Goal: Task Accomplishment & Management: Manage account settings

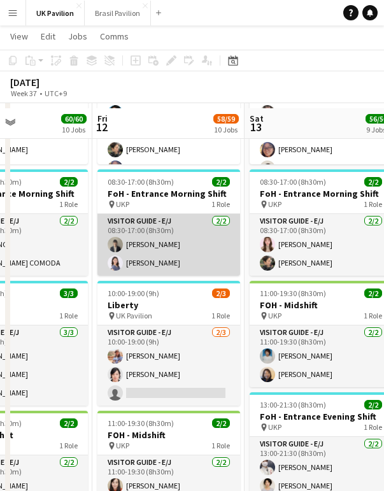
scroll to position [978, 0]
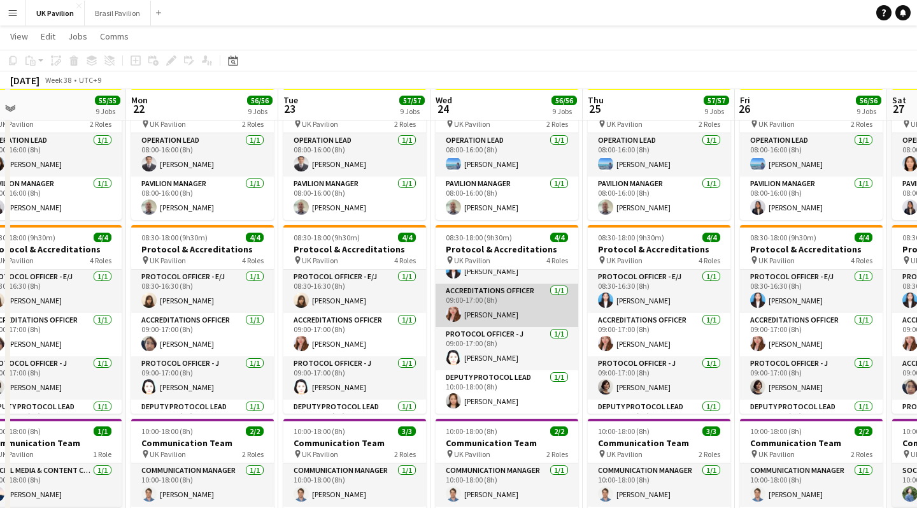
scroll to position [180, 0]
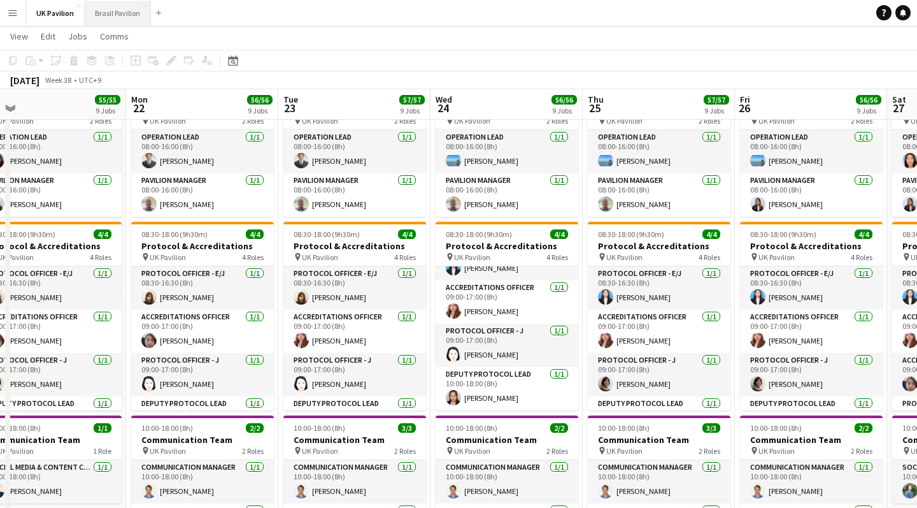
click at [124, 12] on button "Brasil Pavilion Close" at bounding box center [118, 13] width 66 height 25
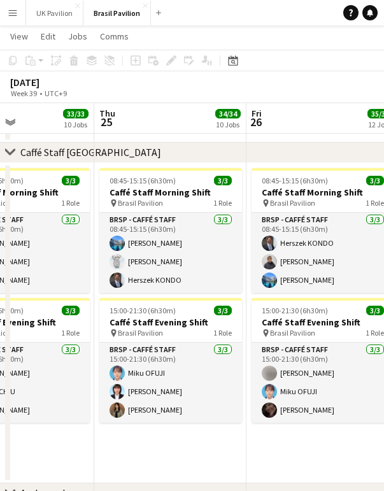
scroll to position [0, 446]
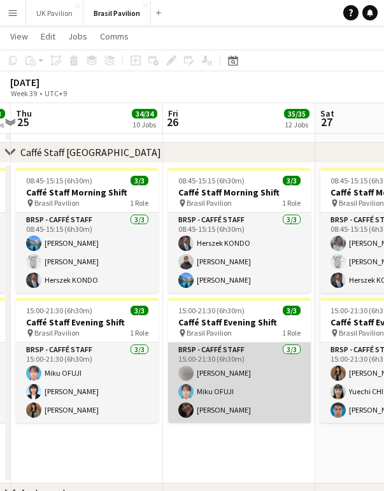
click at [229, 415] on app-card-role "BRSP - Caffé Staff 3/3 15:00-21:30 (6h30m) Keigo YOSHIMURA Miku OFUJI Caroline …" at bounding box center [239, 383] width 143 height 80
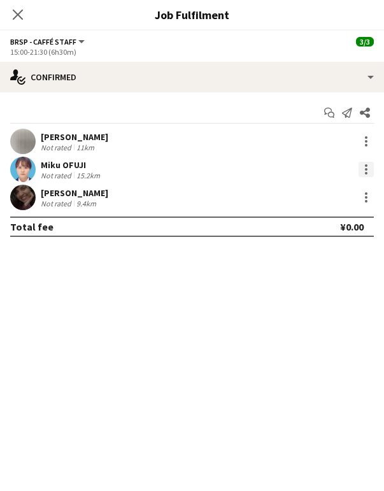
click at [366, 167] on div at bounding box center [366, 165] width 3 height 3
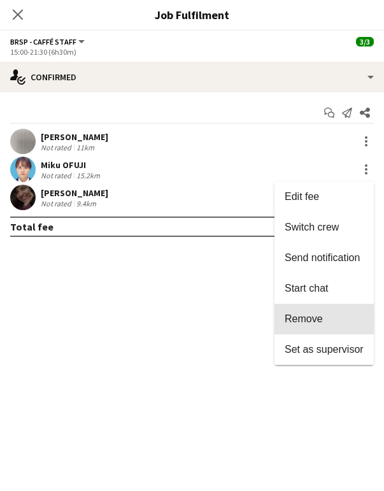
drag, startPoint x: 293, startPoint y: 320, endPoint x: 283, endPoint y: 308, distance: 15.9
click at [293, 320] on span "Remove" at bounding box center [304, 318] width 38 height 11
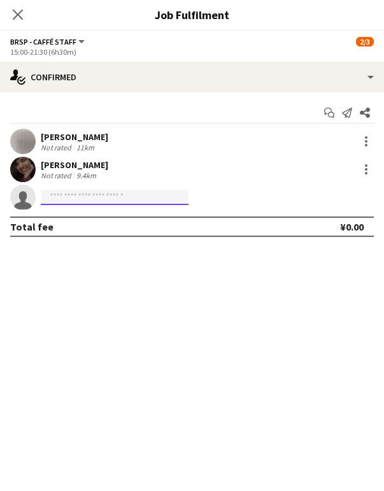
click at [82, 200] on input at bounding box center [115, 197] width 148 height 15
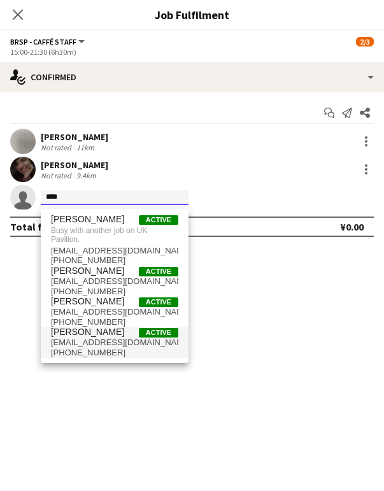
type input "****"
click at [94, 338] on span "YUKA TAKEUCHI" at bounding box center [87, 332] width 73 height 11
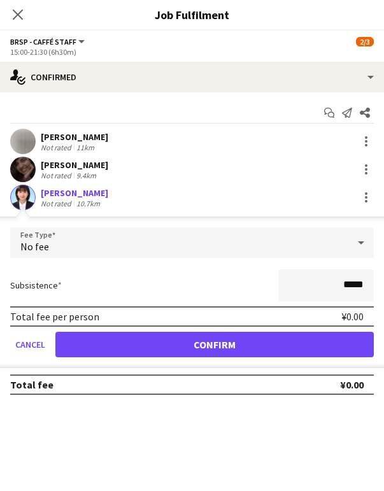
click at [148, 355] on button "Confirm" at bounding box center [214, 344] width 318 height 25
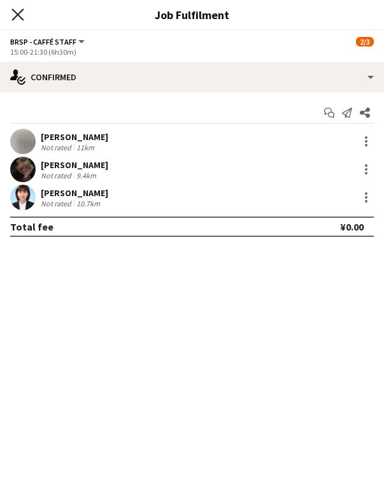
click at [20, 11] on icon "Close pop-in" at bounding box center [17, 14] width 12 height 12
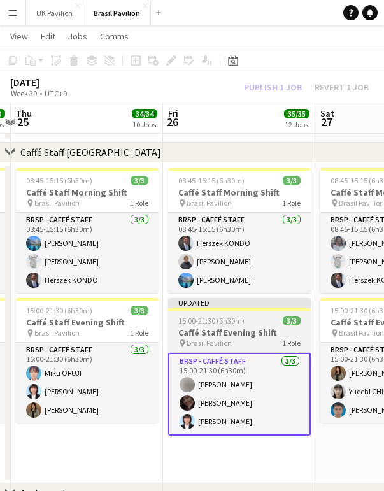
click at [225, 326] on span "15:00-21:30 (6h30m)" at bounding box center [211, 321] width 66 height 10
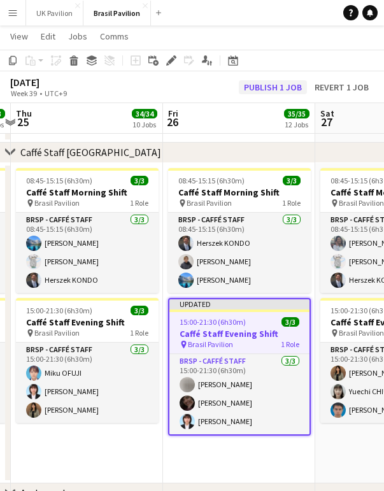
click at [267, 89] on button "Publish 1 job" at bounding box center [273, 87] width 68 height 14
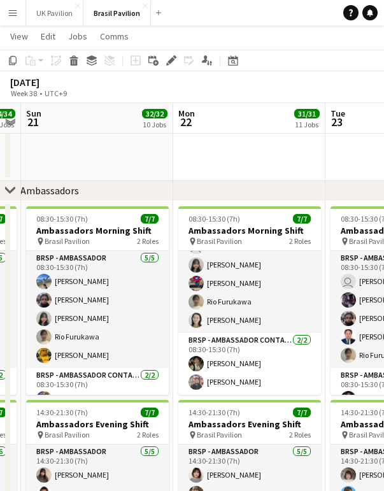
scroll to position [0, 0]
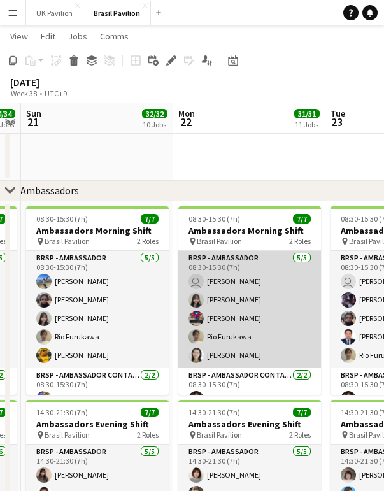
click at [227, 340] on app-card-role "BRSP - Ambassador 5/5 08:30-15:30 (7h) user Leo KITAYAMA Fumi TAKENAKA Toshihar…" at bounding box center [249, 309] width 143 height 117
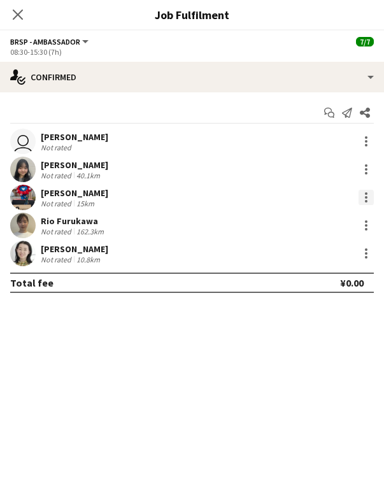
click at [363, 197] on div at bounding box center [366, 197] width 15 height 15
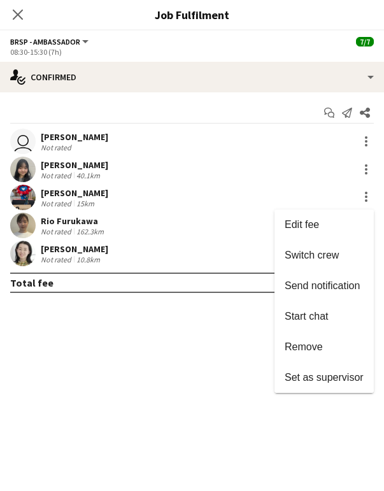
click at [292, 259] on span "Switch crew" at bounding box center [312, 255] width 54 height 11
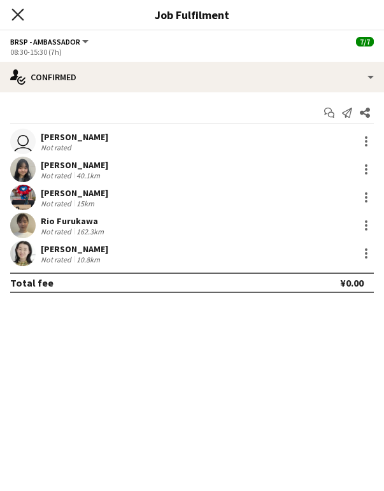
click at [18, 12] on icon "Close pop-in" at bounding box center [17, 14] width 12 height 12
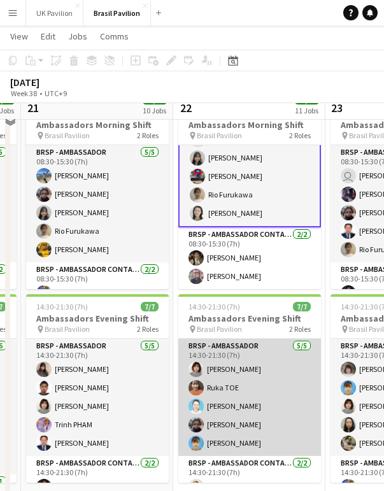
scroll to position [1540, 0]
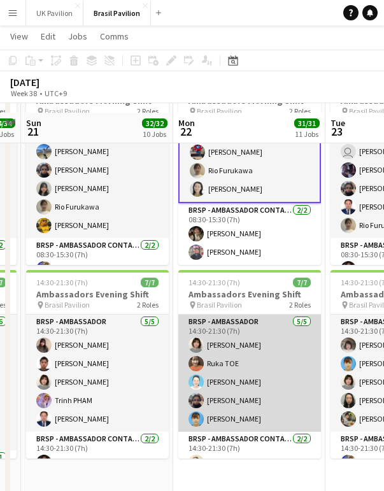
click at [243, 425] on app-card-role "BRSP - Ambassador 5/5 14:30-21:30 (7h) Mari SENO Ruka TOE Hidemi Nakai Kaito UM…" at bounding box center [249, 373] width 143 height 117
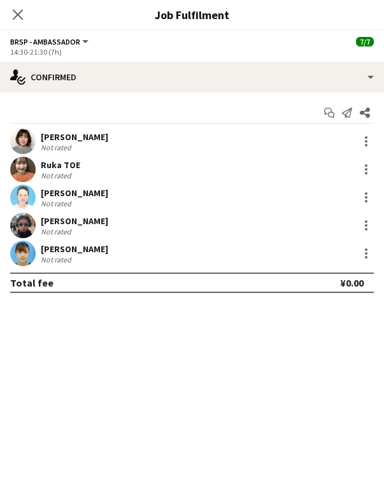
scroll to position [54, 0]
click at [363, 225] on div at bounding box center [366, 225] width 15 height 15
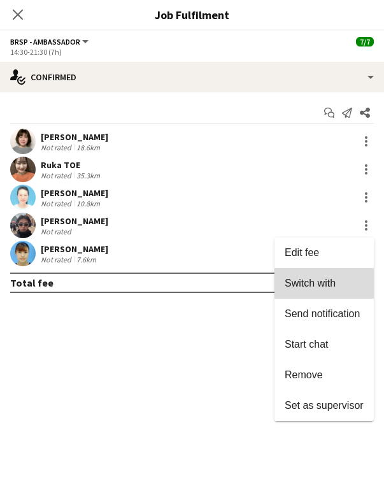
click at [296, 287] on span "Switch with" at bounding box center [310, 283] width 51 height 11
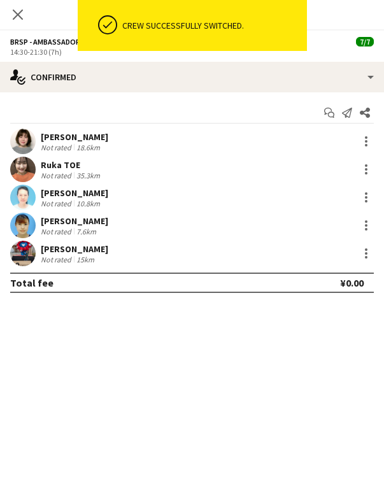
scroll to position [1540, 0]
click at [18, 10] on icon "Close pop-in" at bounding box center [18, 15] width 10 height 10
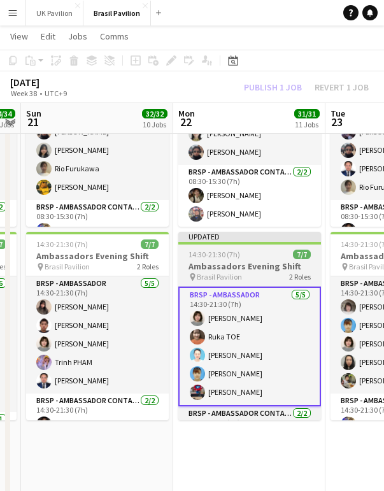
click at [227, 267] on h3 "Ambassadors Evening Shift" at bounding box center [249, 266] width 143 height 11
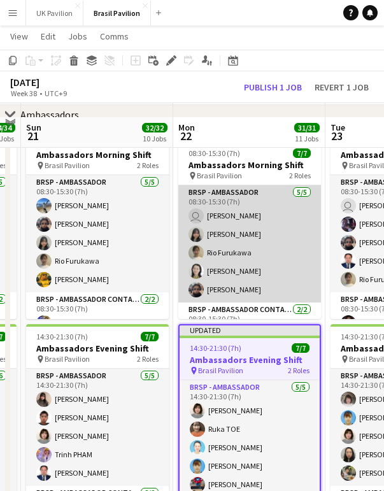
scroll to position [1382, 0]
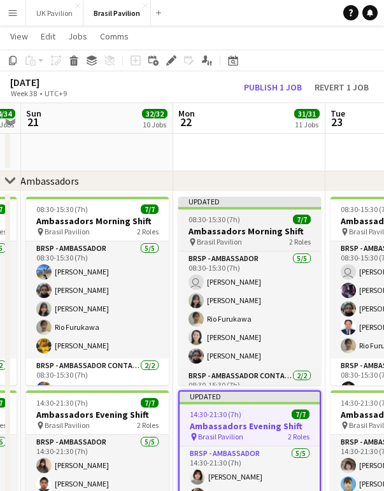
click at [232, 237] on h3 "Ambassadors Morning Shift" at bounding box center [249, 230] width 143 height 11
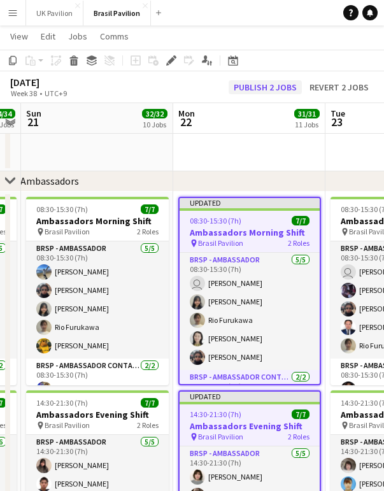
click at [241, 83] on button "Publish 2 jobs" at bounding box center [265, 87] width 73 height 14
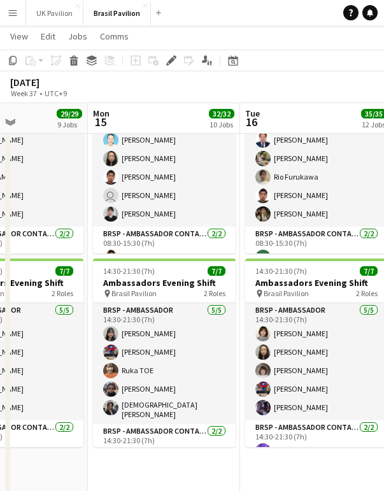
scroll to position [5, 0]
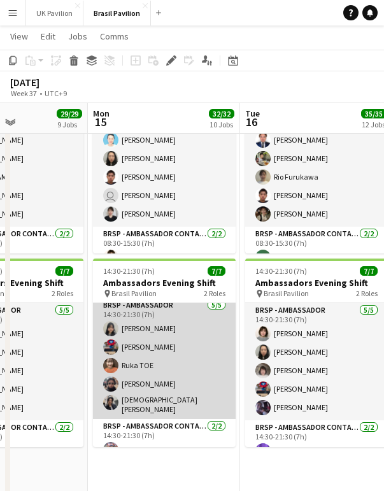
click at [155, 419] on app-card-role "BRSP - Ambassador 5/5 14:30-21:30 (7h) Fumi TAKENAKA Toshiharu ITO Ruka TOE Kai…" at bounding box center [164, 358] width 143 height 121
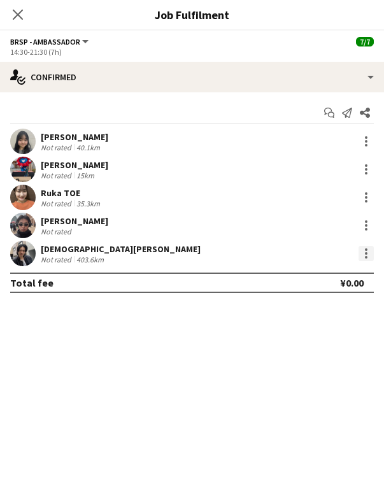
click at [363, 259] on div at bounding box center [366, 253] width 15 height 15
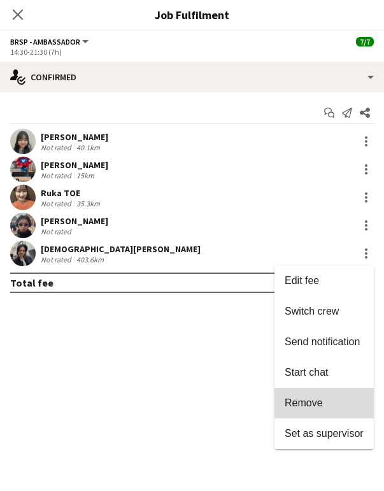
click at [299, 400] on span "Remove" at bounding box center [304, 402] width 38 height 11
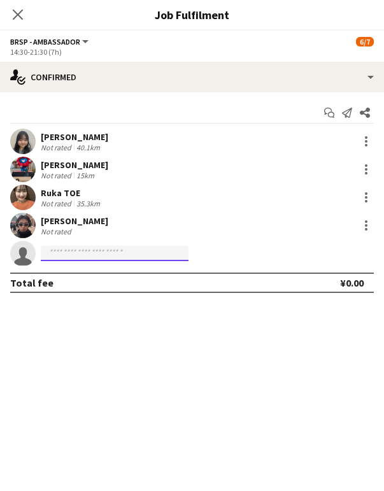
click at [82, 256] on input at bounding box center [115, 253] width 148 height 15
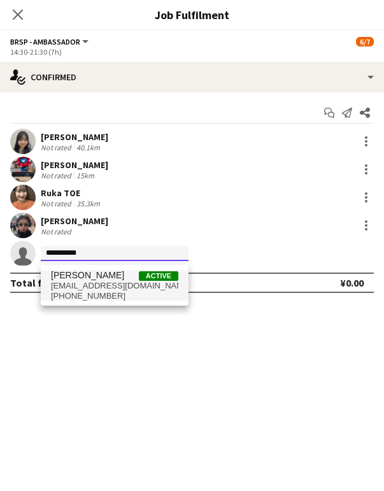
type input "**********"
click at [113, 296] on span "+8109067526493" at bounding box center [114, 296] width 127 height 10
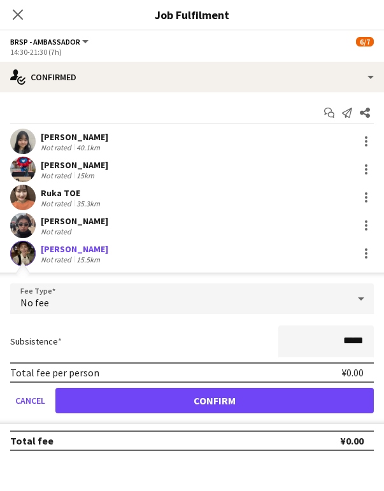
click at [233, 403] on button "Confirm" at bounding box center [214, 400] width 318 height 25
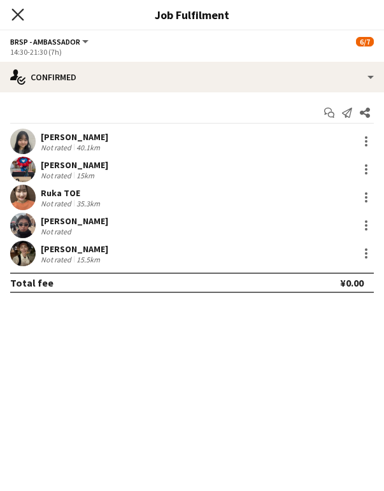
click at [17, 12] on icon "Close pop-in" at bounding box center [17, 14] width 12 height 12
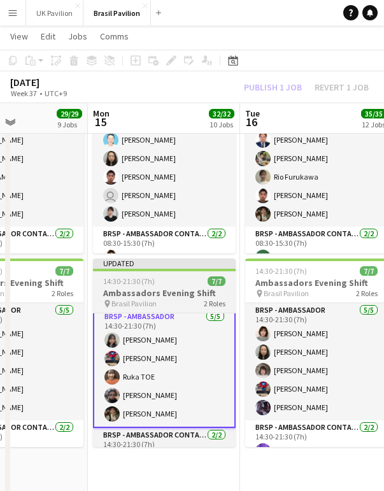
click at [129, 299] on h3 "Ambassadors Evening Shift" at bounding box center [164, 292] width 143 height 11
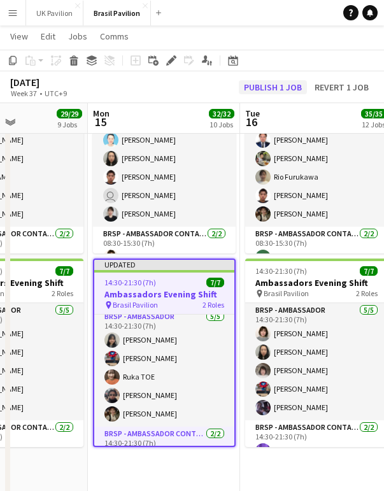
click at [262, 87] on button "Publish 1 job" at bounding box center [273, 87] width 68 height 14
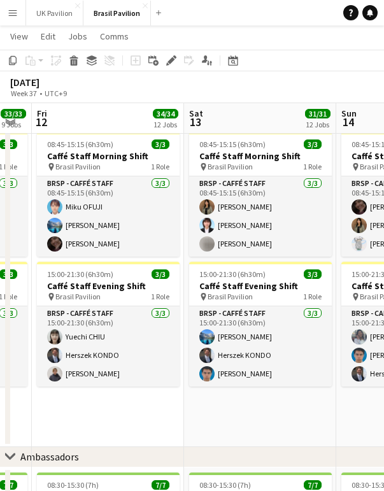
scroll to position [1106, 0]
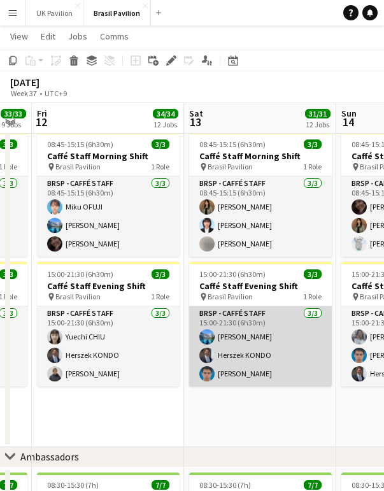
click at [247, 369] on app-card-role "BRSP - Caffé Staff 3/3 15:00-21:30 (6h30m) Nagisa YAMANAKA Herszek KONDO Diego …" at bounding box center [260, 346] width 143 height 80
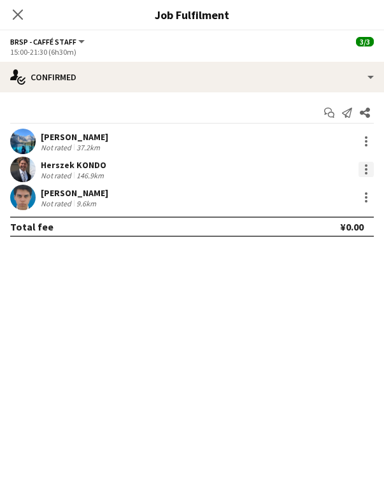
click at [362, 173] on div at bounding box center [366, 169] width 15 height 15
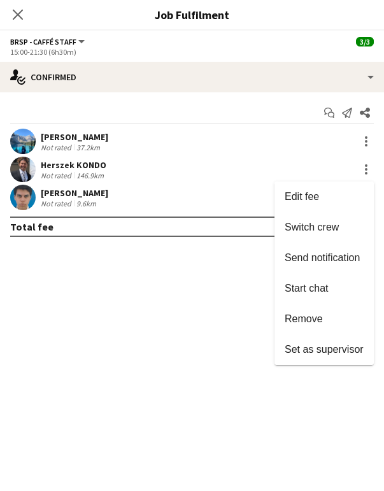
drag, startPoint x: 301, startPoint y: 318, endPoint x: 292, endPoint y: 305, distance: 15.6
click at [300, 318] on span "Remove" at bounding box center [304, 318] width 38 height 11
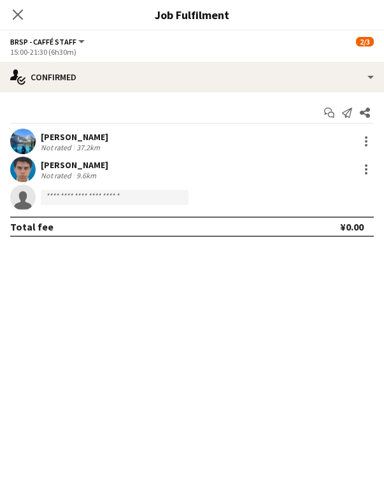
scroll to position [1106, 0]
click at [82, 201] on input at bounding box center [115, 197] width 148 height 15
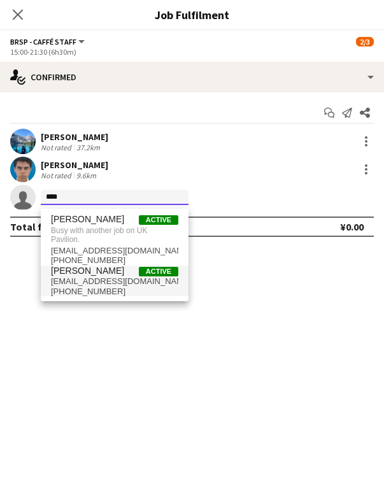
type input "****"
click at [108, 276] on span "Kano YAMAMURA" at bounding box center [87, 271] width 73 height 11
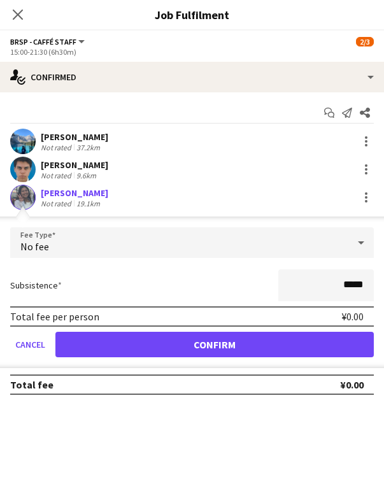
drag, startPoint x: 242, startPoint y: 351, endPoint x: 238, endPoint y: 344, distance: 8.0
click at [242, 351] on button "Confirm" at bounding box center [214, 344] width 318 height 25
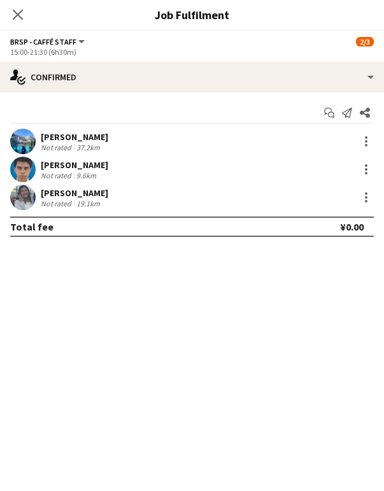
click at [16, 8] on app-icon "Close pop-in" at bounding box center [17, 14] width 15 height 15
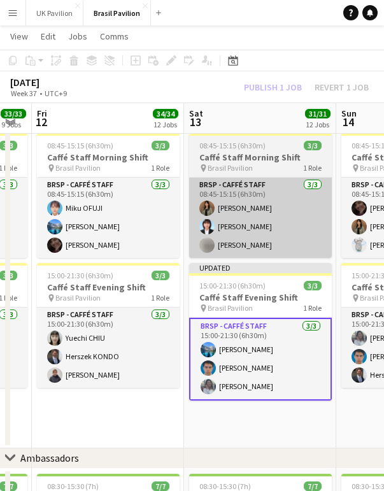
drag, startPoint x: 246, startPoint y: 292, endPoint x: 246, endPoint y: 263, distance: 29.3
click at [247, 290] on span "15:00-21:30 (6h30m)" at bounding box center [232, 286] width 66 height 10
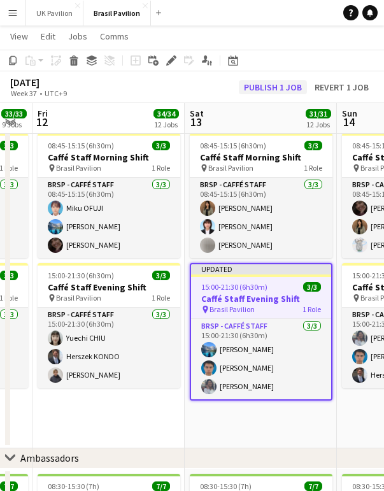
click at [243, 92] on button "Publish 1 job" at bounding box center [273, 87] width 68 height 14
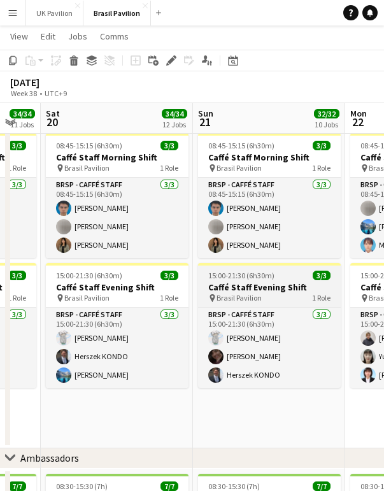
scroll to position [0, 424]
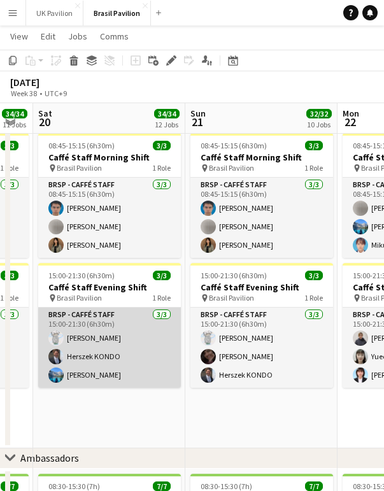
click at [132, 362] on app-card-role "BRSP - Caffé Staff 3/3 15:00-21:30 (6h30m) RUI KOBAYASHI Herszek KONDO Nagisa Y…" at bounding box center [109, 348] width 143 height 80
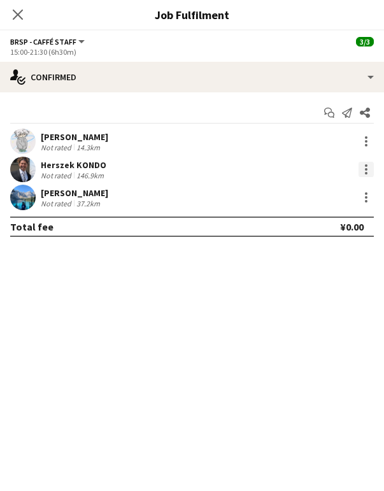
click at [366, 177] on div at bounding box center [366, 169] width 15 height 15
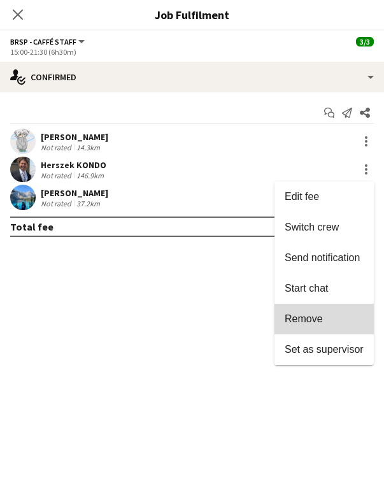
click at [292, 311] on button "Remove" at bounding box center [324, 319] width 99 height 31
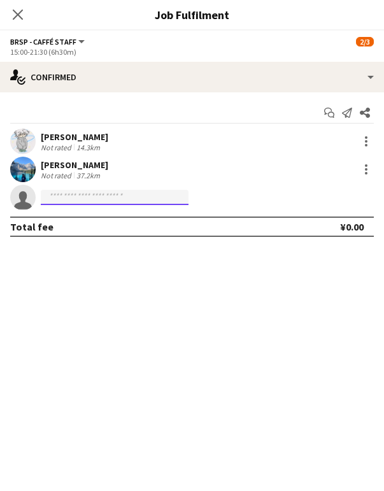
click at [54, 195] on input at bounding box center [115, 197] width 148 height 15
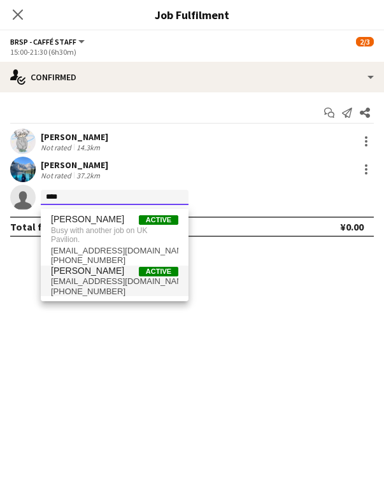
type input "****"
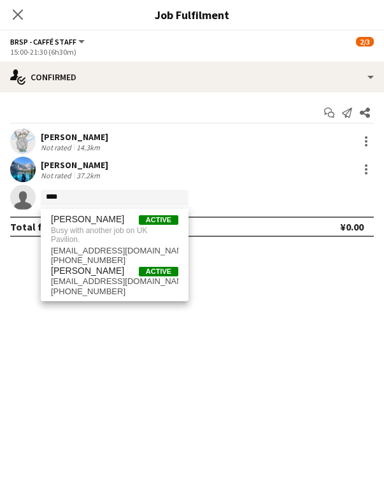
click at [87, 287] on span "yamamurakano615@gmail.com" at bounding box center [114, 281] width 127 height 10
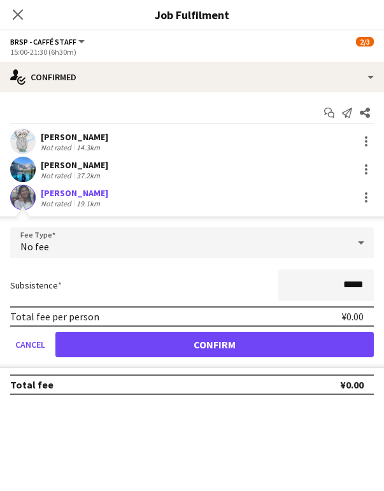
click at [193, 355] on button "Confirm" at bounding box center [214, 344] width 318 height 25
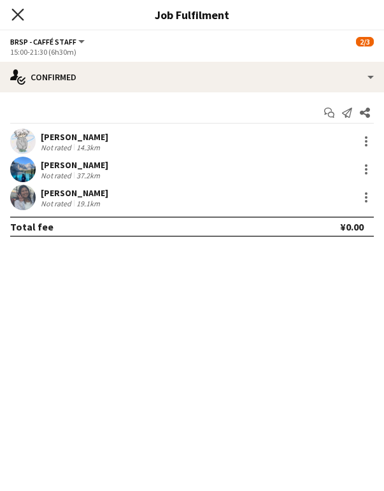
click at [20, 14] on icon "Close pop-in" at bounding box center [17, 14] width 12 height 12
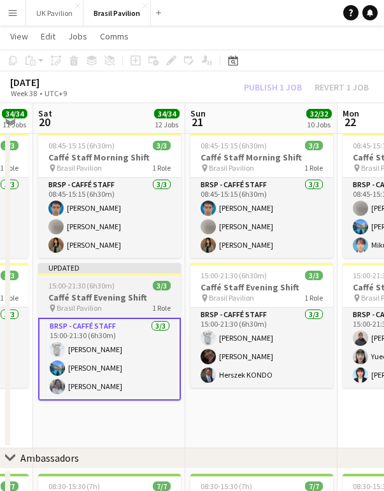
click at [97, 290] on span "15:00-21:30 (6h30m)" at bounding box center [81, 286] width 66 height 10
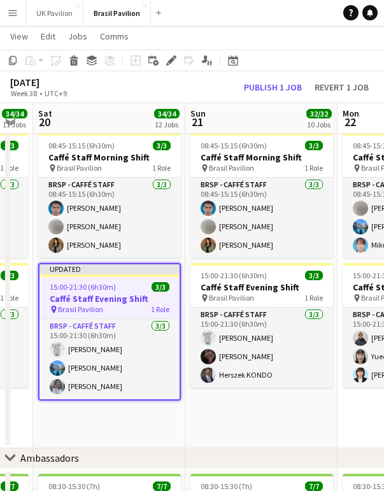
drag, startPoint x: 249, startPoint y: 85, endPoint x: 238, endPoint y: 94, distance: 14.4
click at [249, 85] on button "Publish 1 job" at bounding box center [273, 87] width 68 height 14
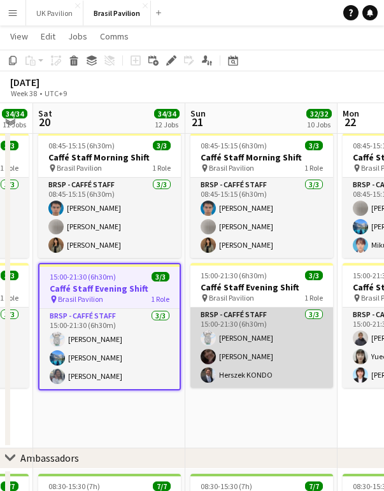
click at [254, 366] on app-card-role "BRSP - Caffé Staff 3/3 15:00-21:30 (6h30m) RUI KOBAYASHI Caroline SHIGEMOTO Her…" at bounding box center [261, 348] width 143 height 80
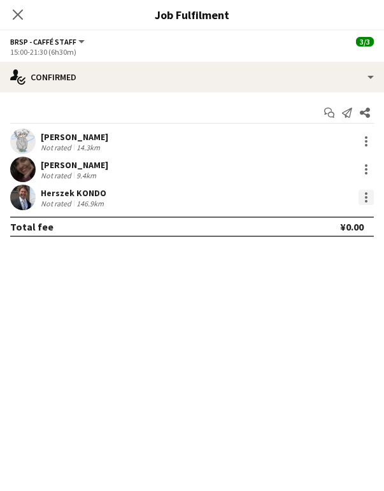
click at [369, 203] on div at bounding box center [366, 197] width 15 height 15
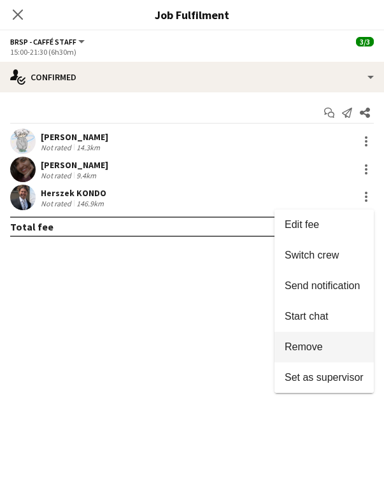
click at [286, 344] on span "Remove" at bounding box center [304, 346] width 38 height 11
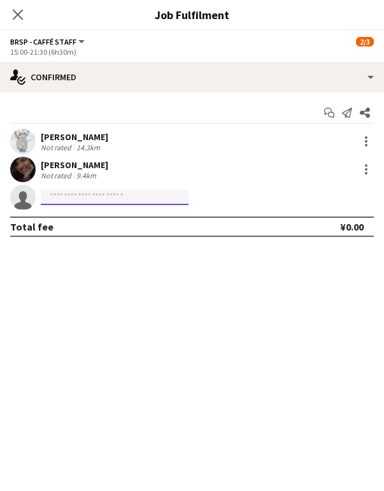
click at [57, 203] on input at bounding box center [115, 197] width 148 height 15
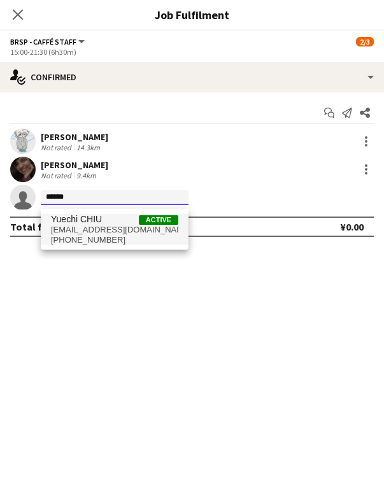
type input "******"
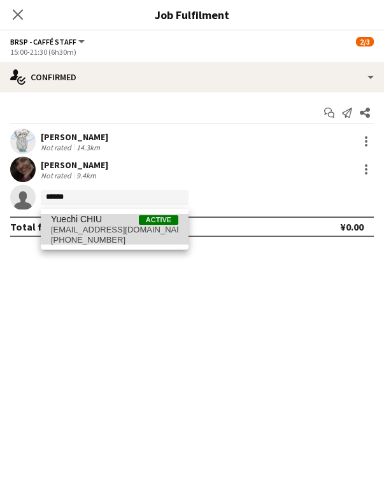
click at [84, 234] on span "yueh19970312@gmail.com" at bounding box center [114, 230] width 127 height 10
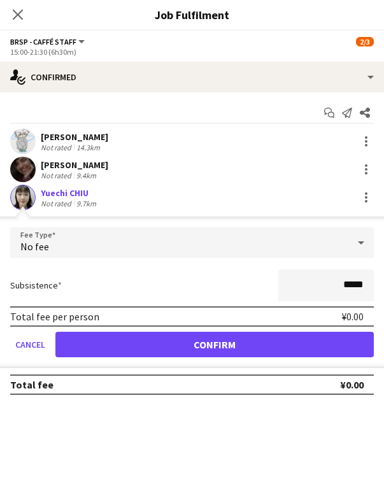
click at [205, 353] on button "Confirm" at bounding box center [214, 344] width 318 height 25
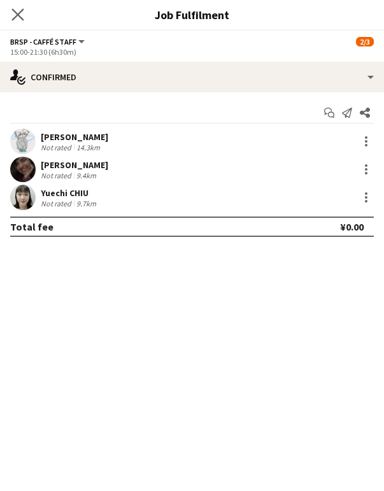
click at [18, 9] on icon "Close pop-in" at bounding box center [17, 14] width 12 height 12
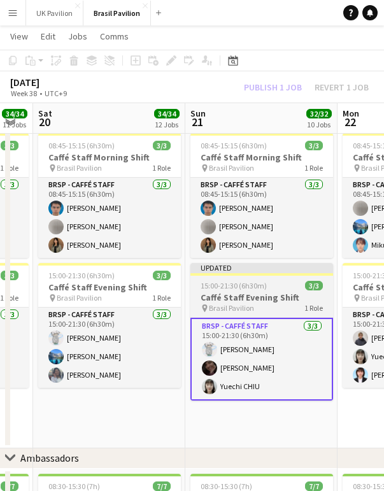
click at [220, 303] on h3 "Caffé Staff Evening Shift" at bounding box center [261, 297] width 143 height 11
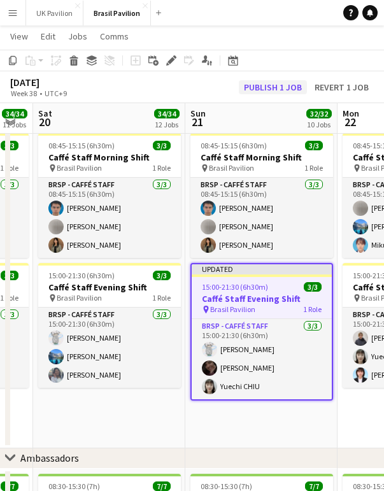
click at [268, 86] on button "Publish 1 job" at bounding box center [273, 87] width 68 height 14
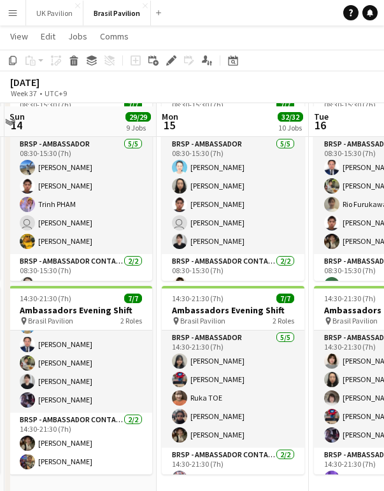
scroll to position [1507, 0]
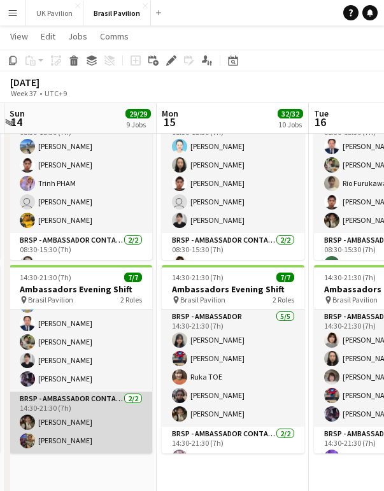
click at [59, 447] on app-card-role "BRSP - Ambassador Contact Point 2/2 14:30-21:30 (7h) Naoto FUJITA Yuki MIYAKE" at bounding box center [81, 423] width 143 height 62
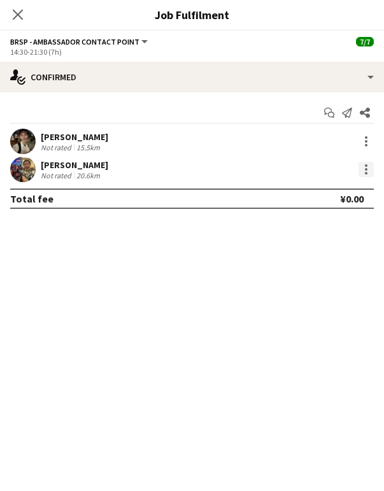
click at [372, 171] on div at bounding box center [366, 169] width 15 height 15
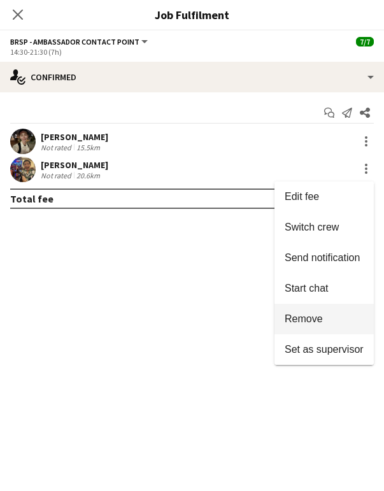
click at [290, 315] on span "Remove" at bounding box center [304, 318] width 38 height 11
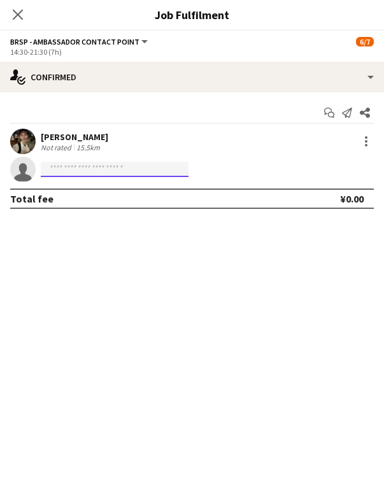
click at [67, 175] on input at bounding box center [115, 169] width 148 height 15
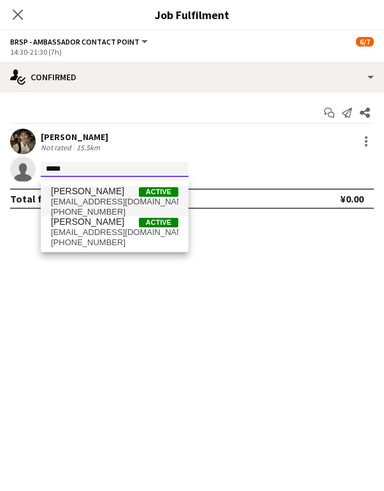
type input "*****"
click at [94, 203] on span "totty.onthe.totty@gmail.com" at bounding box center [114, 202] width 127 height 10
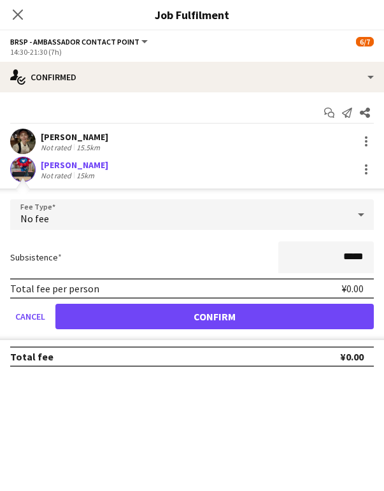
drag, startPoint x: 194, startPoint y: 326, endPoint x: 162, endPoint y: 206, distance: 124.1
click at [194, 326] on button "Confirm" at bounding box center [214, 316] width 318 height 25
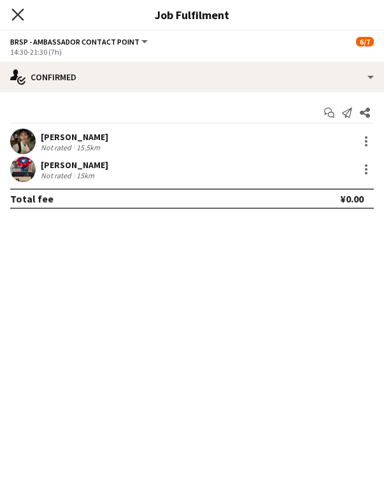
click at [15, 13] on icon "Close pop-in" at bounding box center [17, 14] width 12 height 12
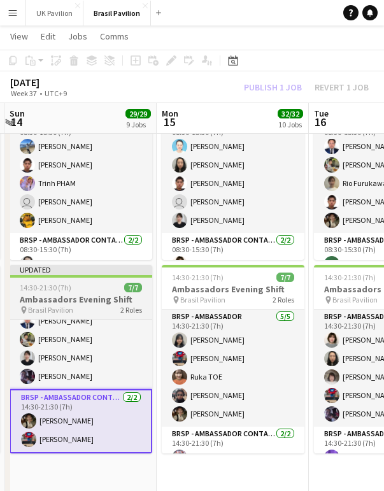
click at [62, 292] on span "14:30-21:30 (7h)" at bounding box center [46, 288] width 52 height 10
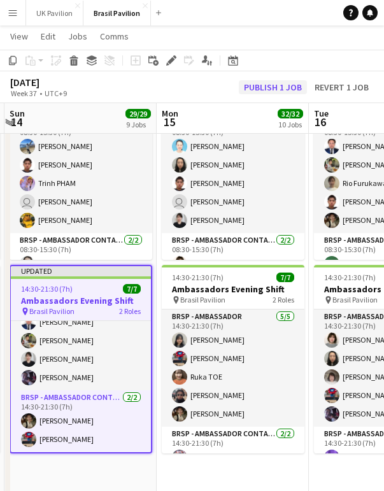
click at [250, 89] on button "Publish 1 job" at bounding box center [273, 87] width 68 height 14
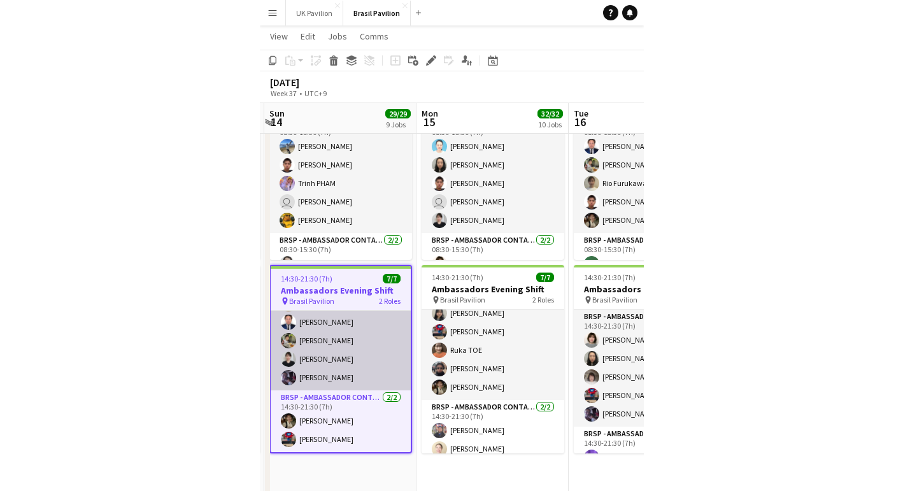
scroll to position [19, 0]
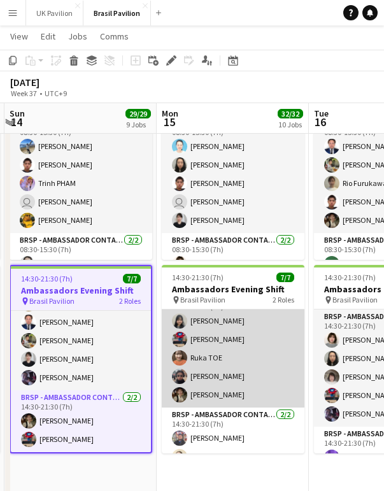
click at [222, 360] on app-card-role "BRSP - Ambassador 5/5 14:30-21:30 (7h) Fumi TAKENAKA Toshiharu ITO Ruka TOE Kai…" at bounding box center [233, 348] width 143 height 117
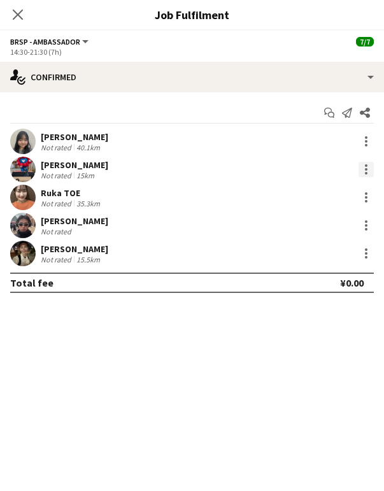
click at [361, 172] on div at bounding box center [366, 169] width 15 height 15
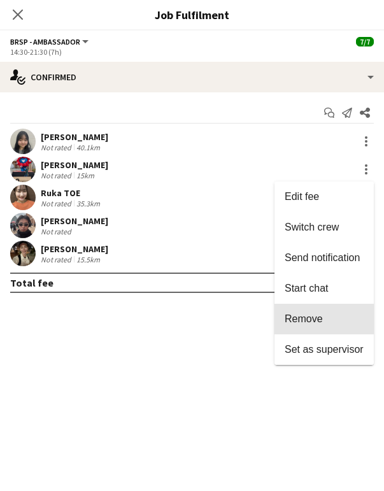
click at [296, 322] on span "Remove" at bounding box center [304, 318] width 38 height 11
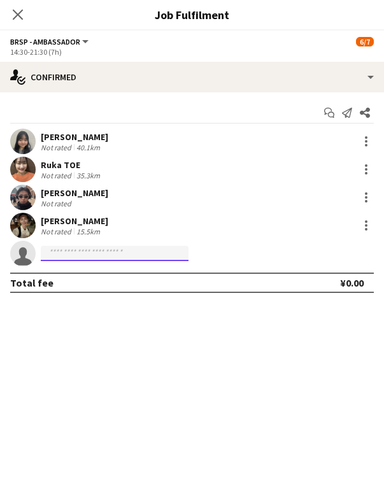
click at [53, 252] on input at bounding box center [115, 253] width 148 height 15
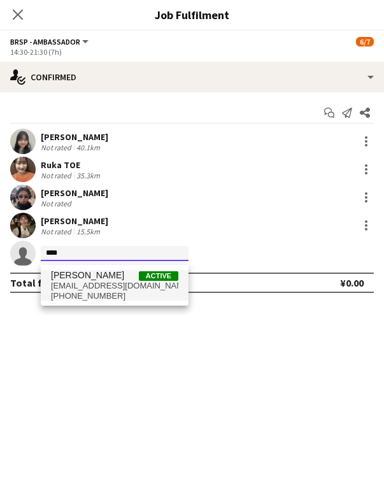
type input "****"
click at [103, 294] on span "+819090523576" at bounding box center [114, 296] width 127 height 10
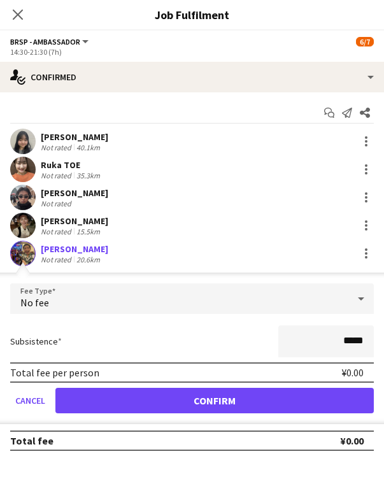
click at [256, 408] on button "Confirm" at bounding box center [214, 400] width 318 height 25
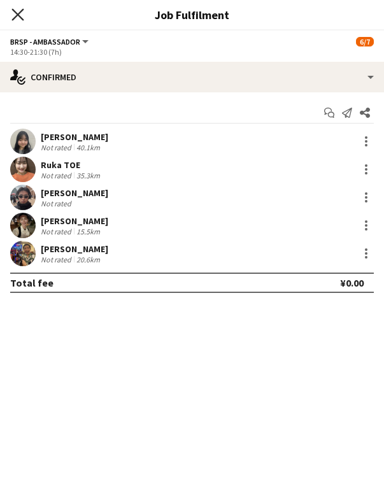
click at [16, 16] on icon at bounding box center [17, 14] width 12 height 12
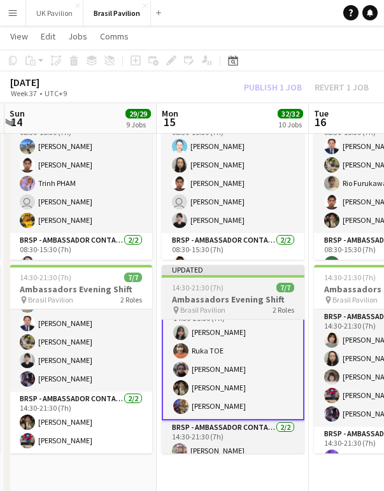
click at [217, 299] on h3 "Ambassadors Evening Shift" at bounding box center [233, 299] width 143 height 11
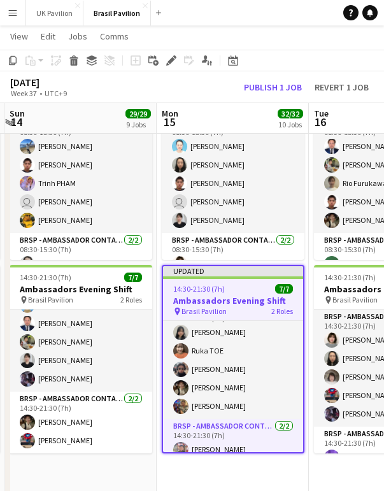
click at [245, 88] on button "Publish 1 job" at bounding box center [273, 87] width 68 height 14
